Goal: Information Seeking & Learning: Learn about a topic

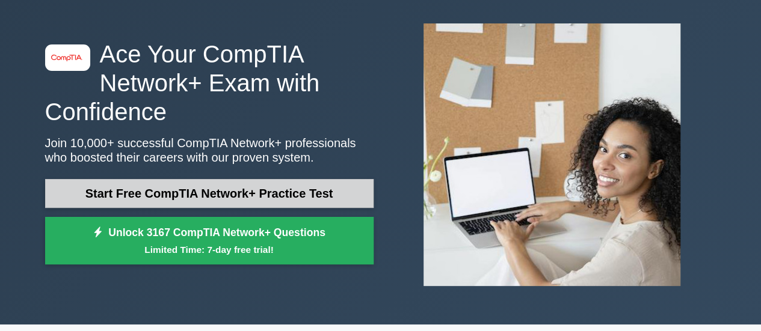
click at [249, 189] on link "Start Free CompTIA Network+ Practice Test" at bounding box center [209, 193] width 328 height 29
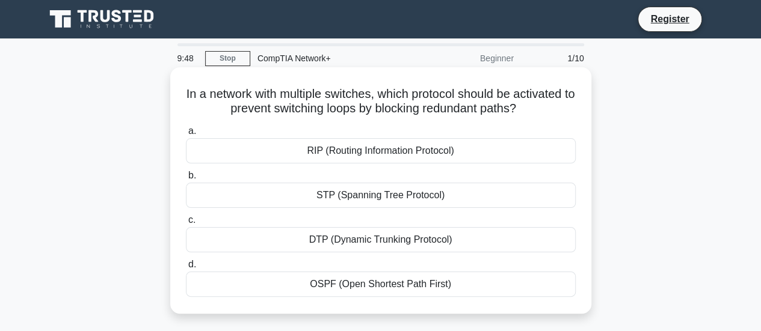
click at [390, 149] on div "RIP (Routing Information Protocol)" at bounding box center [381, 150] width 390 height 25
click at [186, 135] on input "a. RIP (Routing Information Protocol)" at bounding box center [186, 131] width 0 height 8
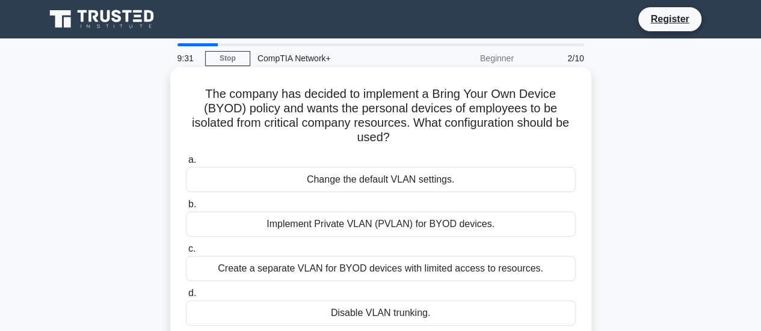
click at [358, 227] on div "Implement Private VLAN (PVLAN) for BYOD devices." at bounding box center [381, 224] width 390 height 25
click at [186, 209] on input "b. Implement Private VLAN (PVLAN) for BYOD devices." at bounding box center [186, 205] width 0 height 8
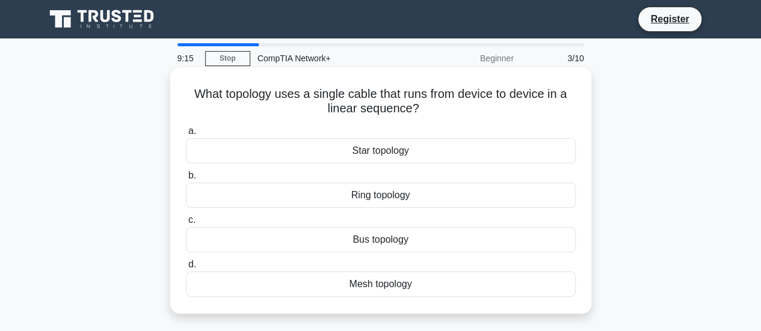
click at [372, 234] on div "Bus topology" at bounding box center [381, 239] width 390 height 25
click at [186, 224] on input "c. Bus topology" at bounding box center [186, 220] width 0 height 8
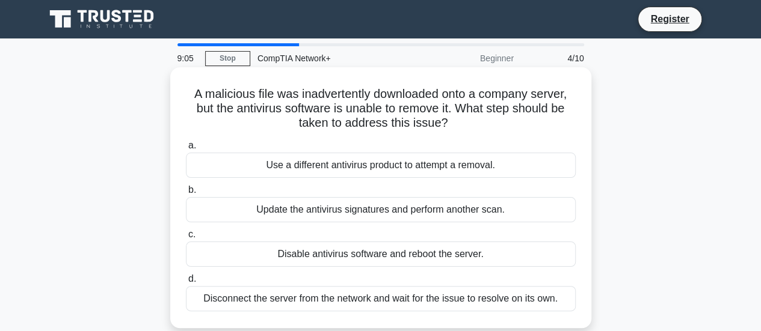
click at [332, 166] on div "Use a different antivirus product to attempt a removal." at bounding box center [381, 165] width 390 height 25
click at [186, 150] on input "a. Use a different antivirus product to attempt a removal." at bounding box center [186, 146] width 0 height 8
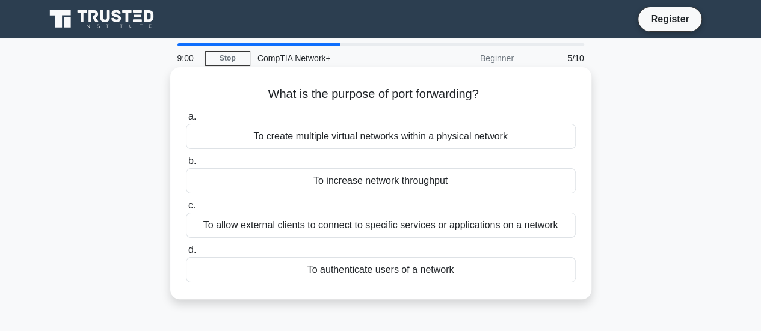
click at [316, 136] on div "To create multiple virtual networks within a physical network" at bounding box center [381, 136] width 390 height 25
click at [186, 121] on input "a. To create multiple virtual networks within a physical network" at bounding box center [186, 117] width 0 height 8
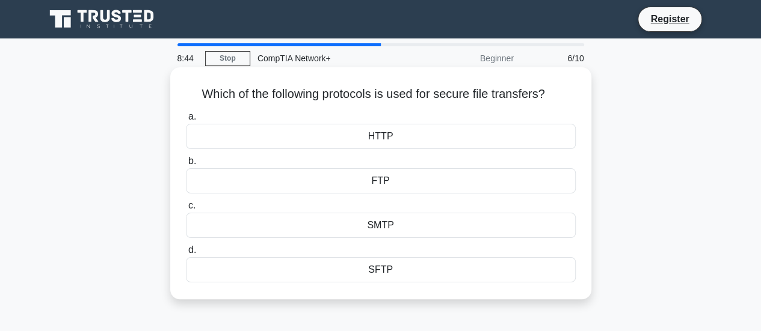
click at [382, 141] on div "HTTP" at bounding box center [381, 136] width 390 height 25
click at [186, 121] on input "a. HTTP" at bounding box center [186, 117] width 0 height 8
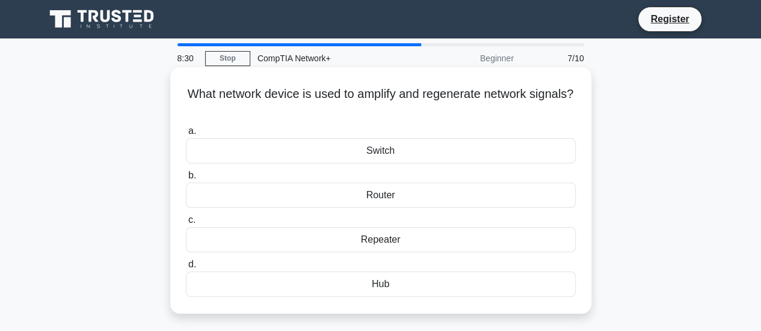
click at [381, 152] on div "Switch" at bounding box center [381, 150] width 390 height 25
click at [186, 135] on input "a. Switch" at bounding box center [186, 131] width 0 height 8
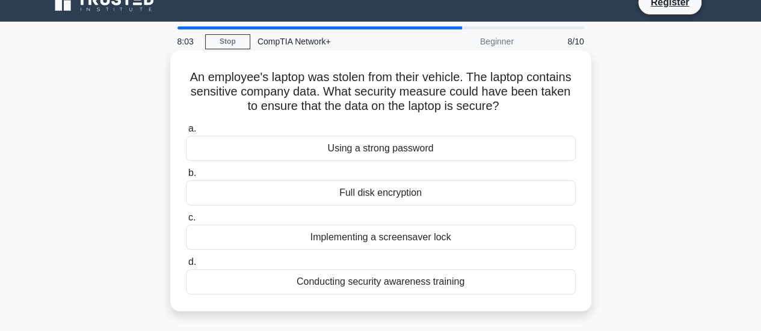
scroll to position [71, 0]
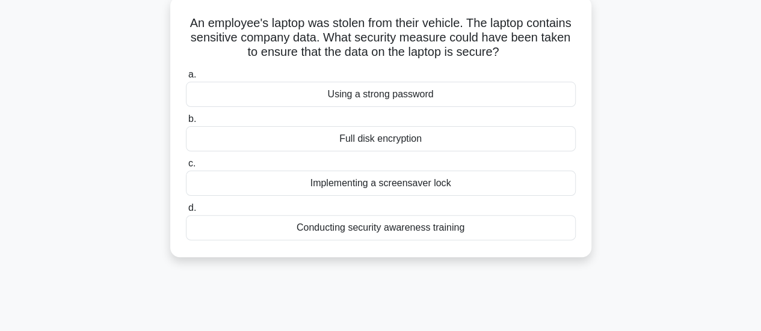
click at [333, 91] on div "Using a strong password" at bounding box center [381, 94] width 390 height 25
click at [186, 79] on input "a. Using a strong password" at bounding box center [186, 75] width 0 height 8
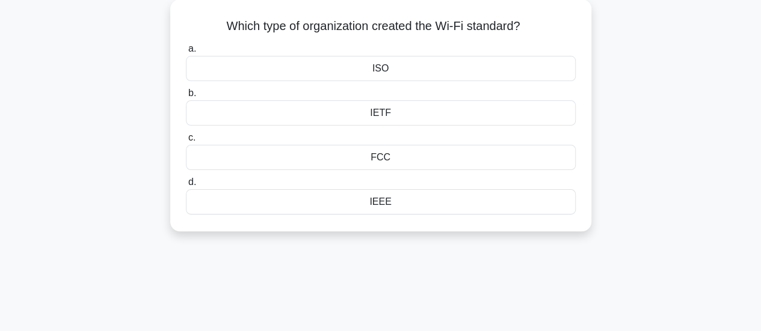
scroll to position [0, 0]
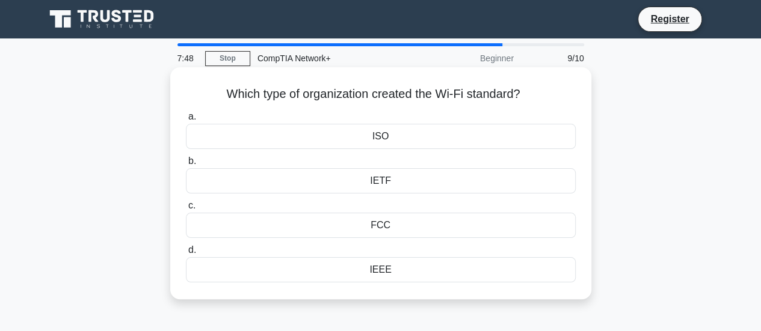
click at [376, 142] on div "ISO" at bounding box center [381, 136] width 390 height 25
click at [186, 121] on input "a. ISO" at bounding box center [186, 117] width 0 height 8
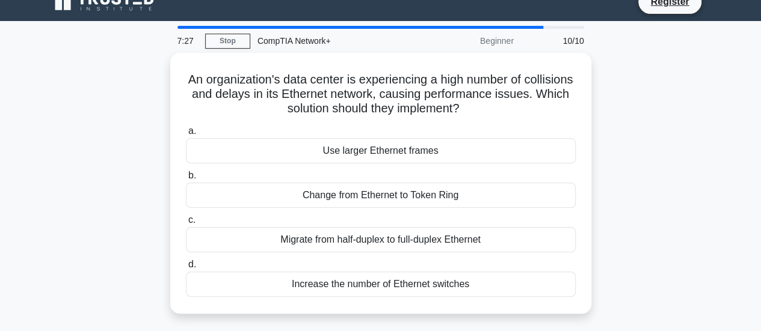
scroll to position [18, 0]
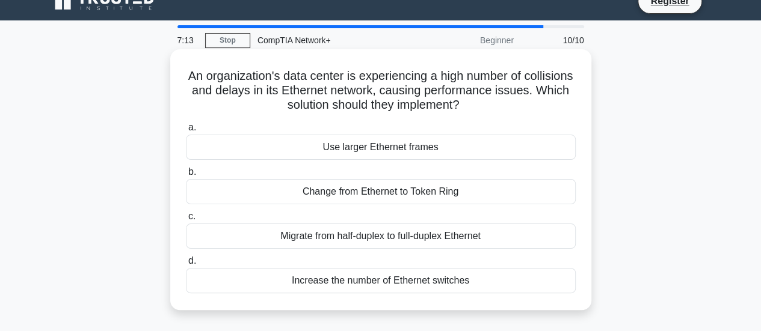
click at [340, 240] on div "Migrate from half-duplex to full-duplex Ethernet" at bounding box center [381, 236] width 390 height 25
click at [186, 221] on input "c. Migrate from half-duplex to full-duplex Ethernet" at bounding box center [186, 217] width 0 height 8
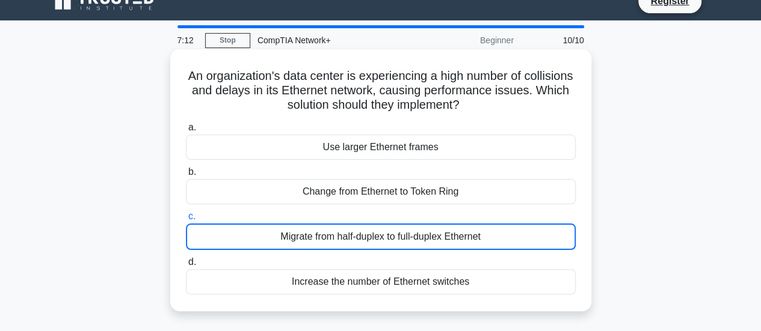
scroll to position [0, 0]
